Goal: Check status: Check status

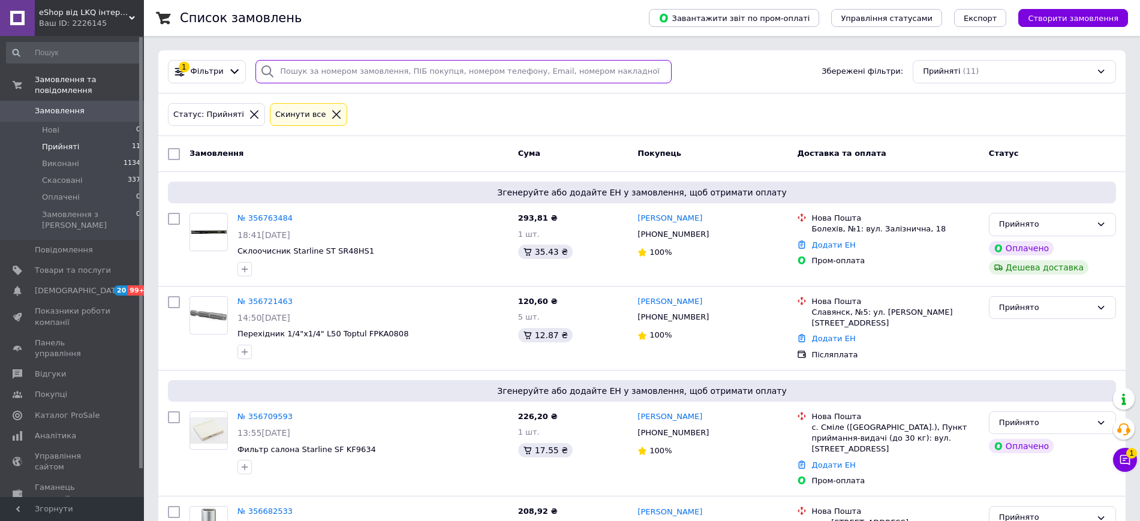
click at [321, 70] on input "search" at bounding box center [463, 71] width 416 height 23
paste input "350773070"
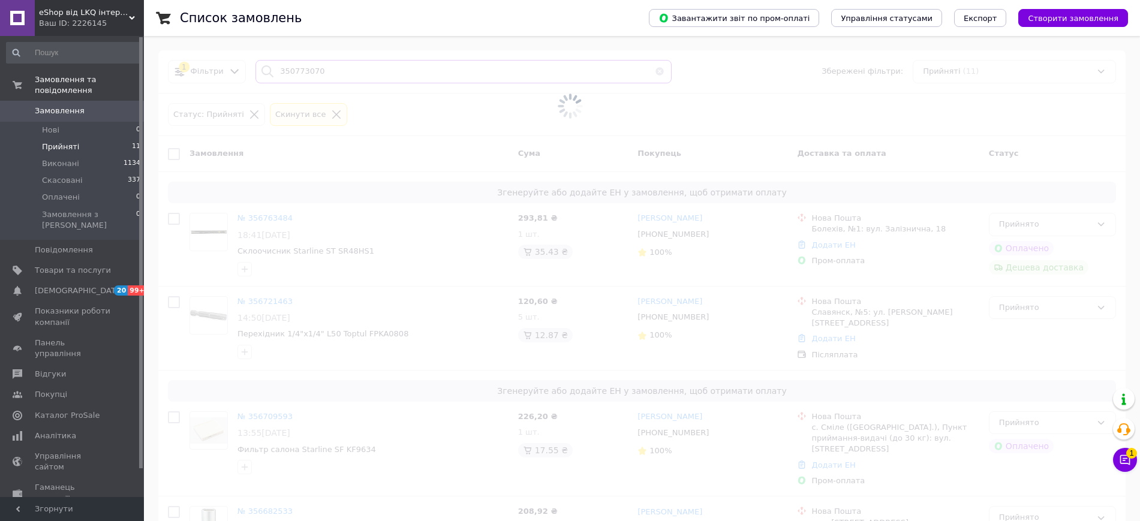
type input "350773070"
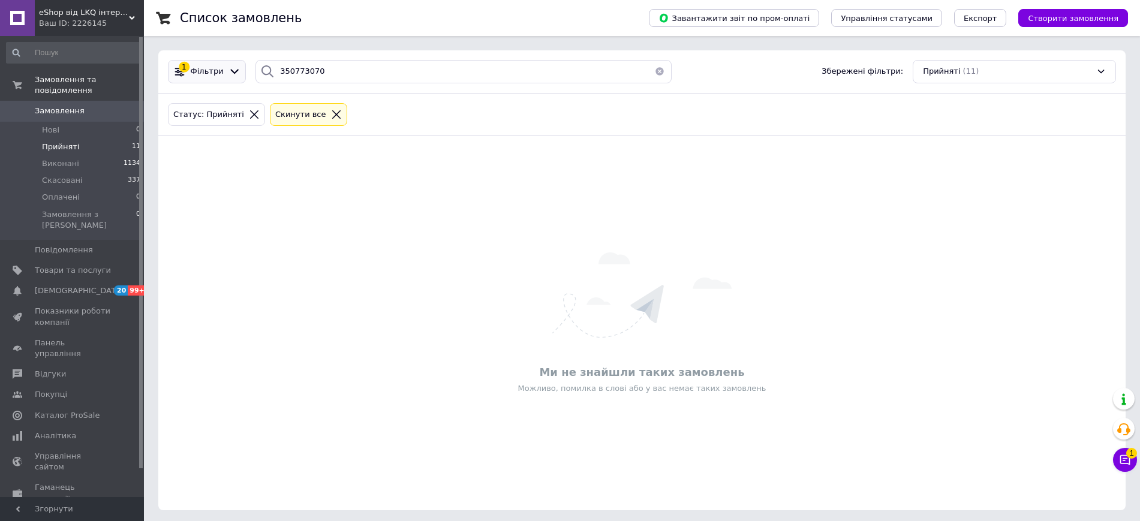
click at [217, 71] on span "Фільтри" at bounding box center [207, 71] width 33 height 11
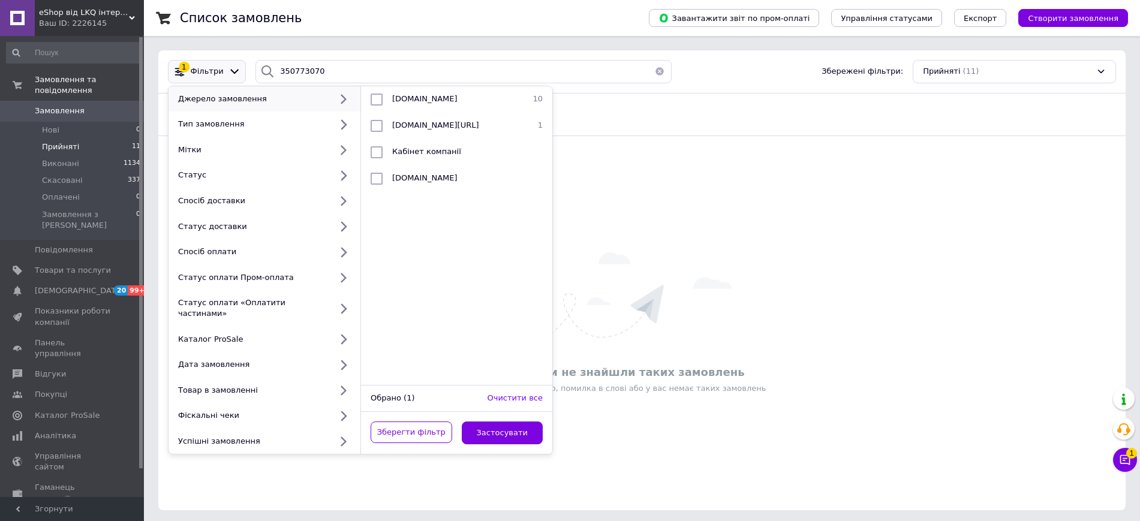
click at [372, 47] on div "Список замовлень Завантажити звіт по пром-оплаті Управління статусами Експорт С…" at bounding box center [642, 262] width 996 height 525
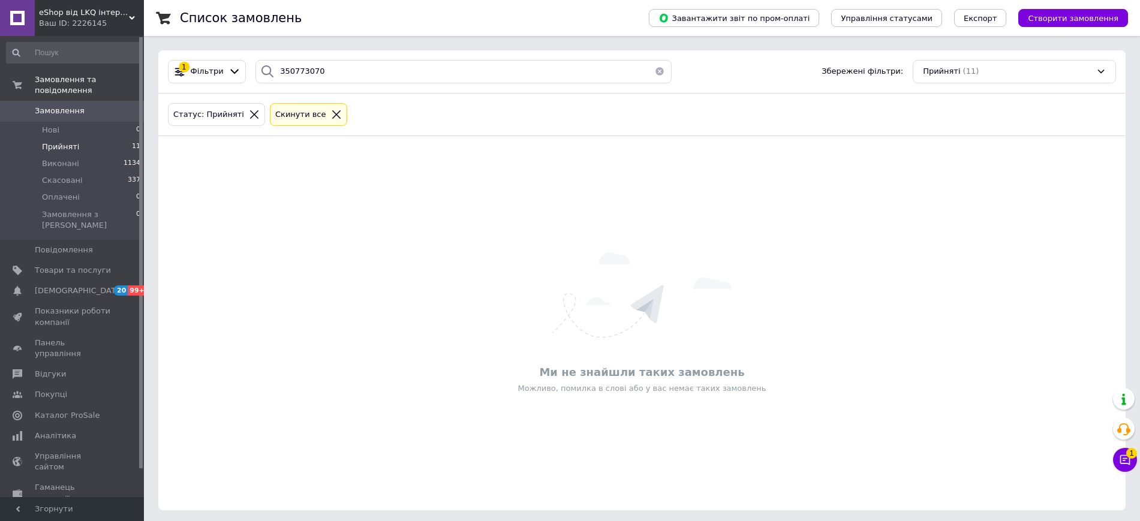
click at [331, 113] on icon at bounding box center [336, 114] width 11 height 11
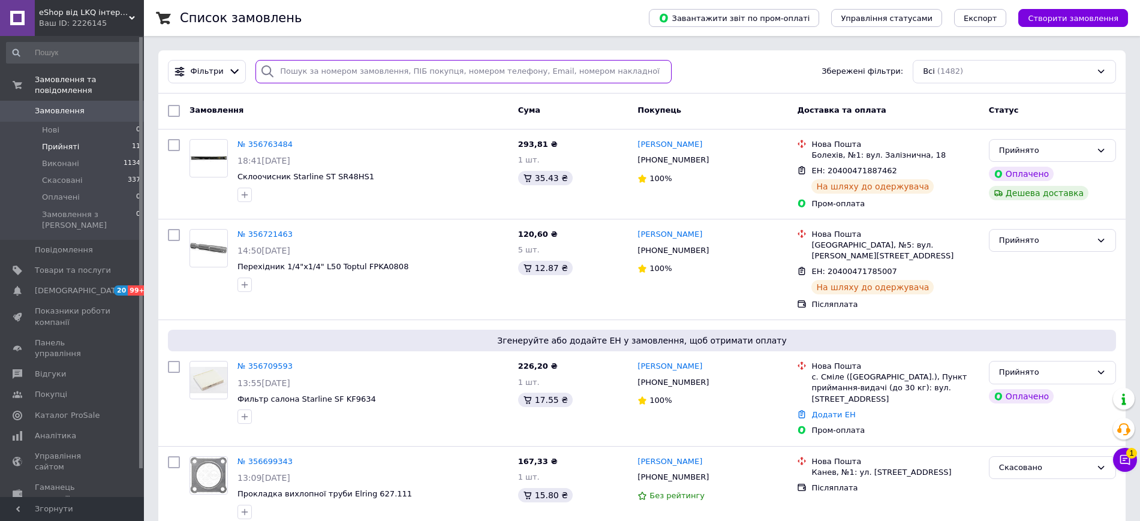
click at [315, 65] on input "search" at bounding box center [463, 71] width 416 height 23
paste input "350773070"
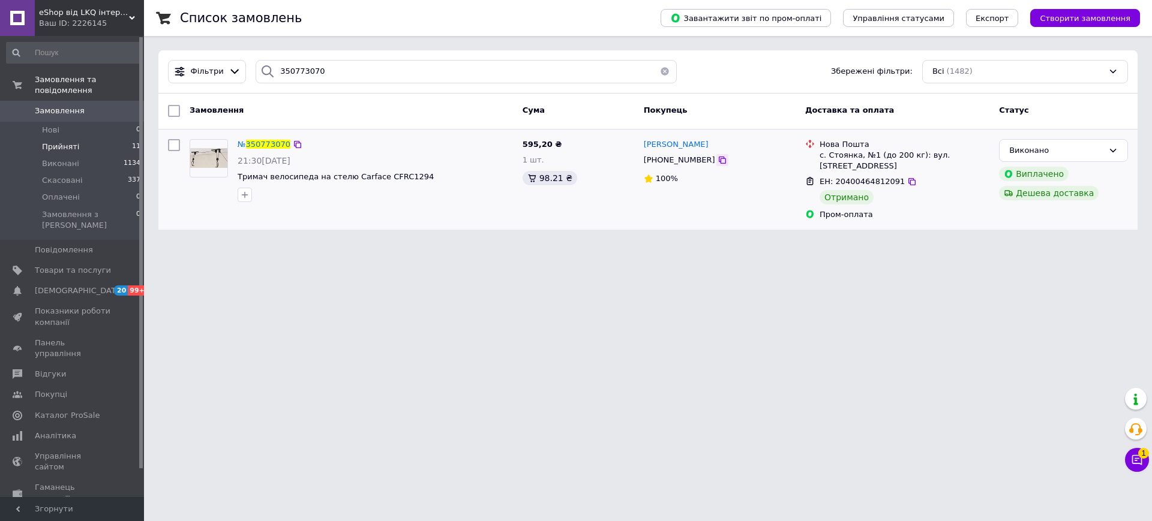
click at [717, 161] on icon at bounding box center [722, 160] width 10 height 10
drag, startPoint x: 316, startPoint y: 68, endPoint x: 195, endPoint y: 64, distance: 121.2
click at [195, 64] on div "Фільтри 350773070 Збережені фільтри: Всі (1482)" at bounding box center [647, 71] width 969 height 23
drag, startPoint x: 322, startPoint y: 71, endPoint x: 218, endPoint y: 66, distance: 103.9
click at [218, 66] on div "Фільтри 350773070 Збережені фільтри: Всі (1482)" at bounding box center [647, 71] width 969 height 23
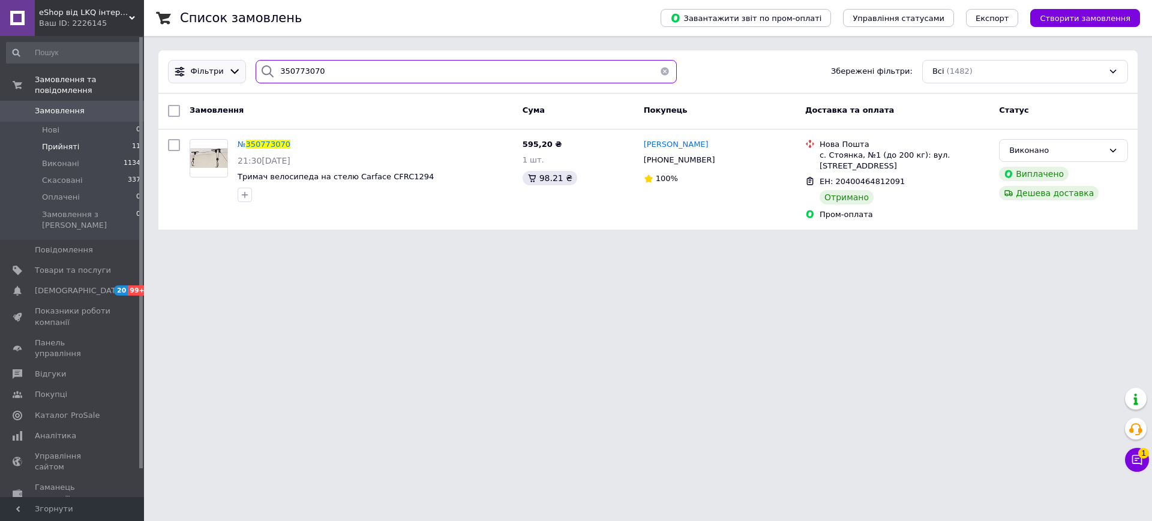
paste input "191155"
type input "350191155"
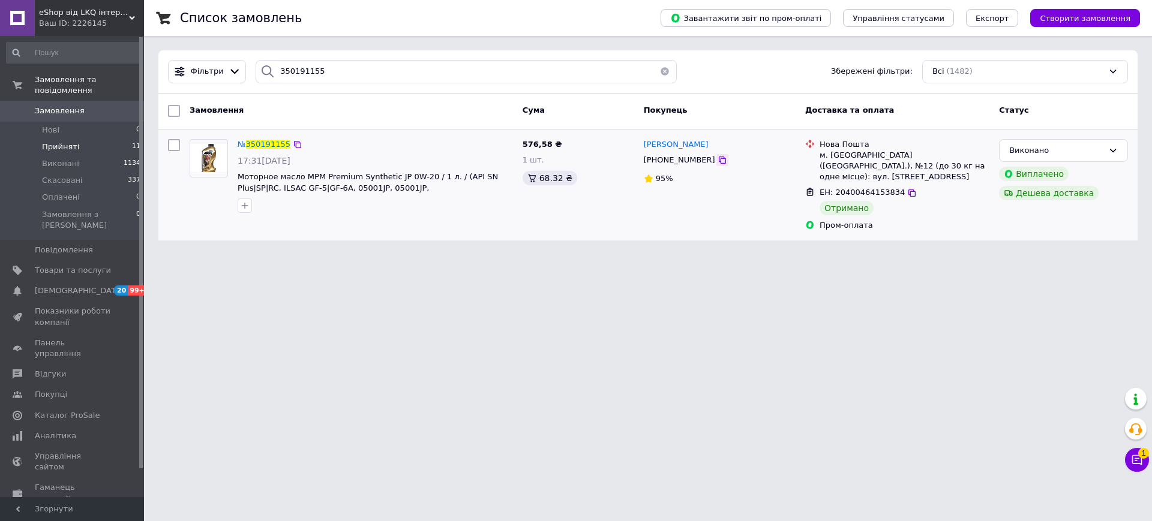
click at [717, 163] on icon at bounding box center [722, 160] width 10 height 10
